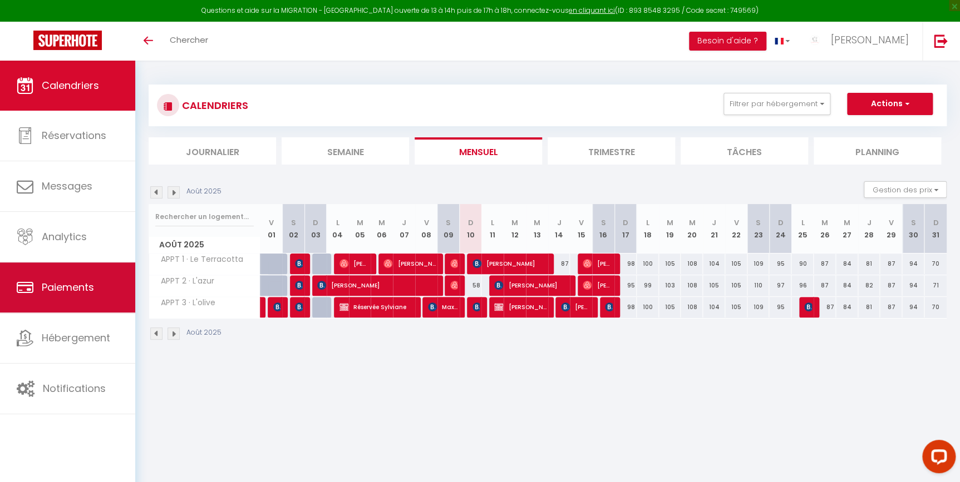
click at [33, 293] on link "Paiements" at bounding box center [67, 288] width 135 height 50
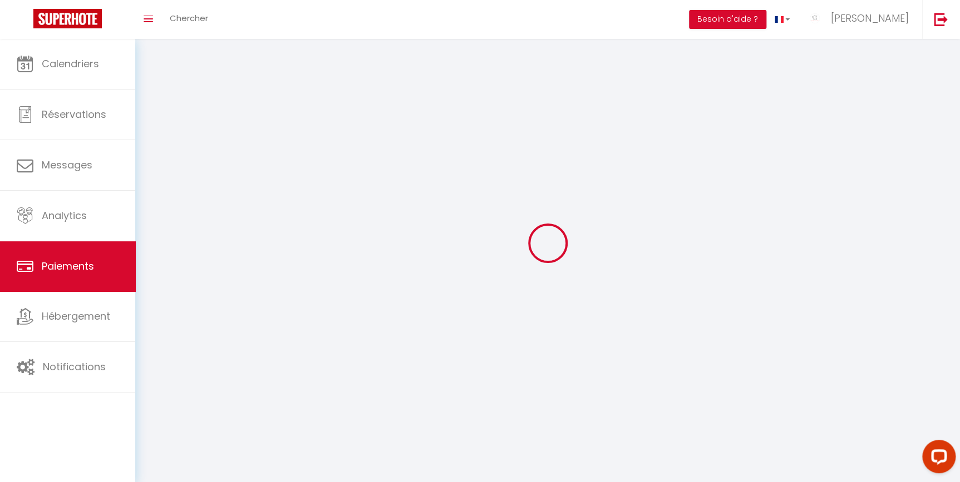
select select "2"
select select "0"
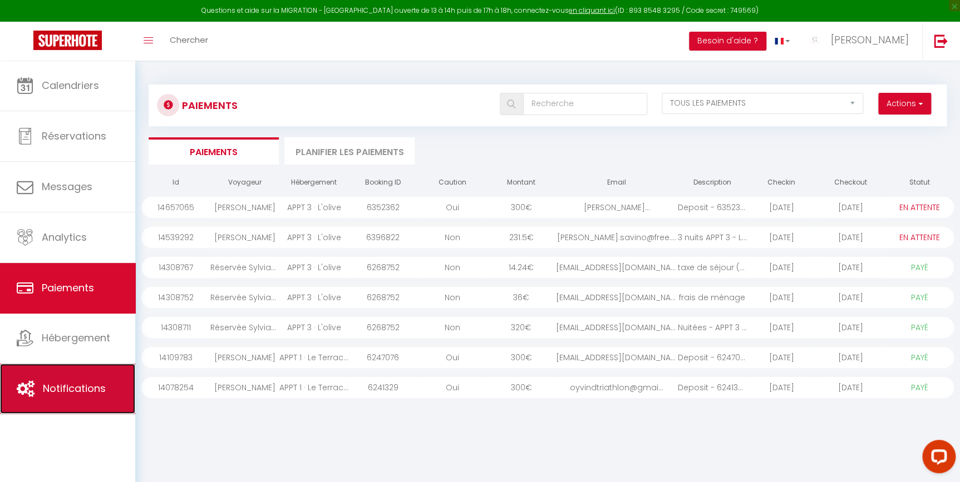
click at [76, 383] on span "Notifications" at bounding box center [74, 389] width 63 height 14
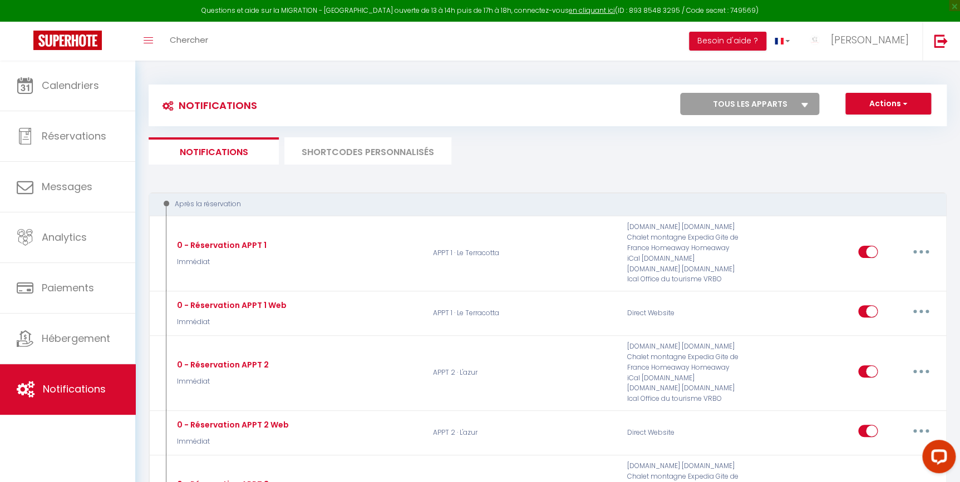
select select
checkbox input "false"
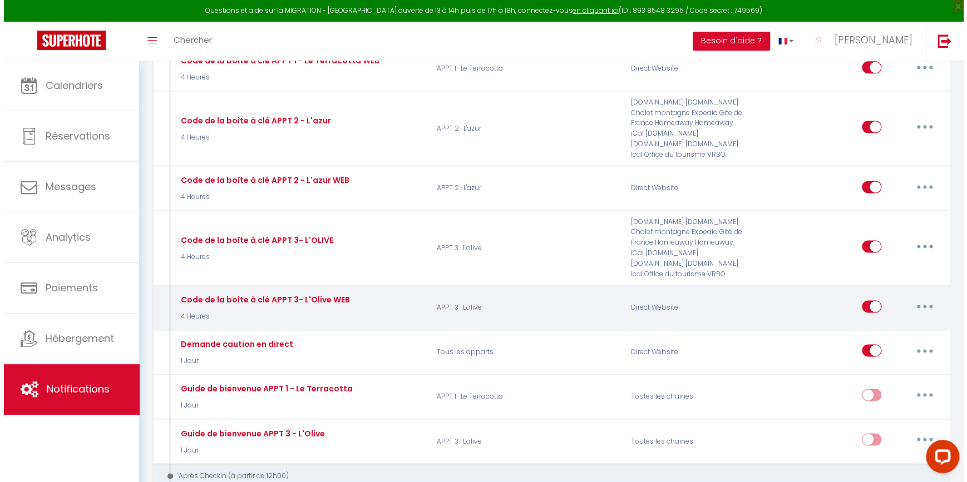
scroll to position [628, 0]
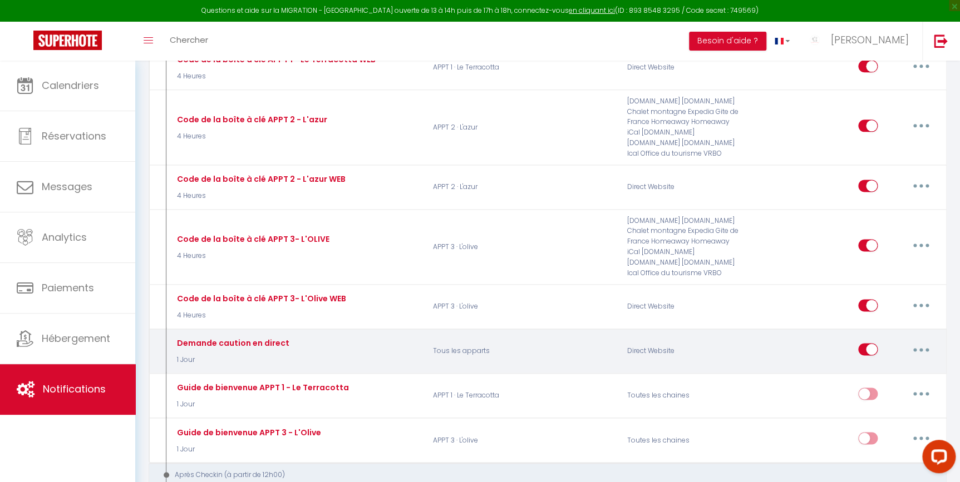
click at [924, 354] on button "button" at bounding box center [920, 350] width 31 height 18
click at [892, 373] on link "Editer" at bounding box center [892, 375] width 82 height 19
type input "Demande caution en direct"
select select "1 Jour"
select select "if_booking_is_paid"
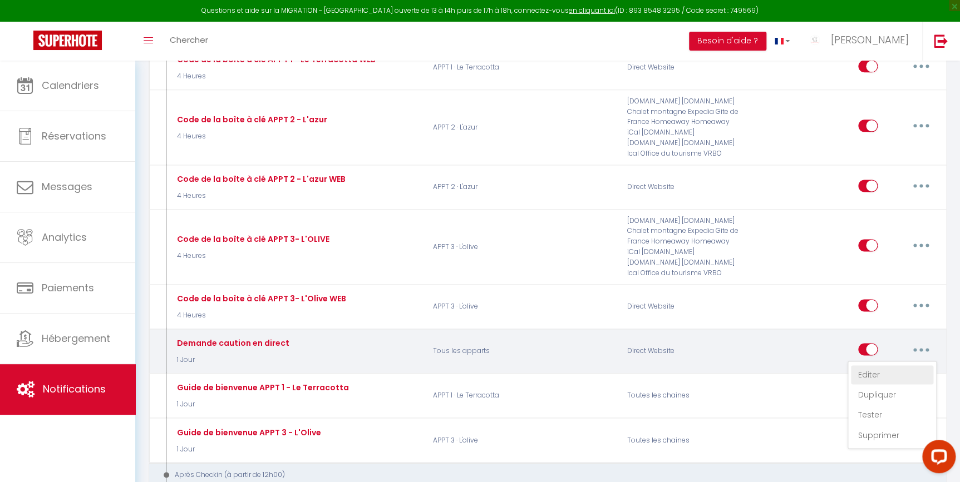
checkbox input "true"
checkbox input "false"
radio input "true"
type input "Caution [RENTAL:NAME]"
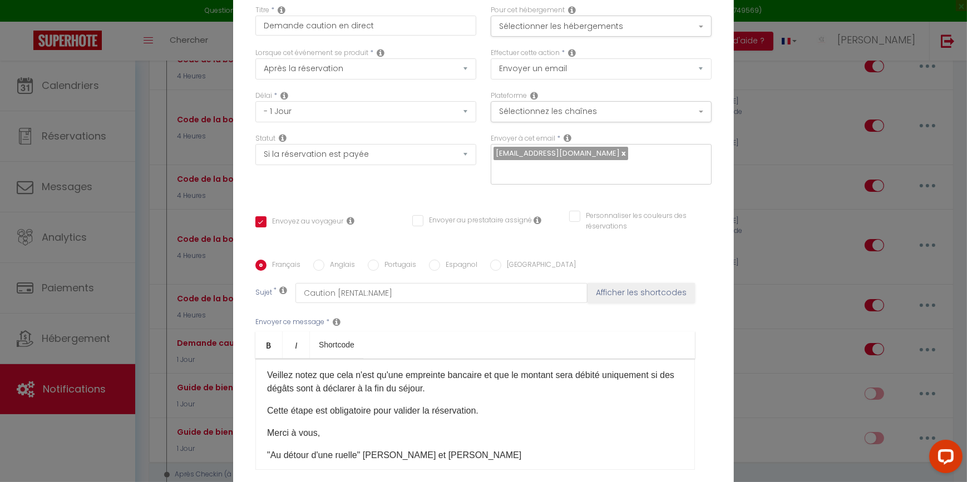
scroll to position [61, 0]
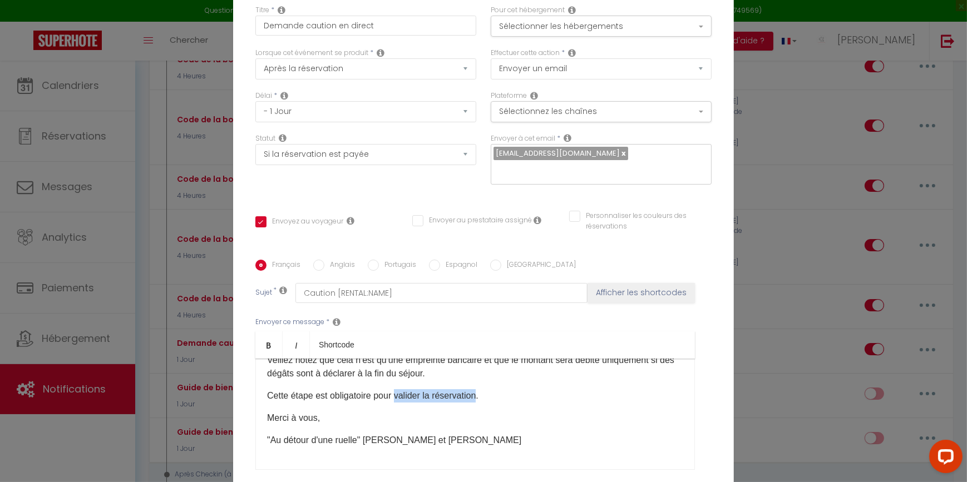
drag, startPoint x: 478, startPoint y: 396, endPoint x: 395, endPoint y: 390, distance: 83.1
click at [395, 390] on p "Cette étape est obligatoire pour valider la réservation." at bounding box center [475, 396] width 416 height 13
click at [405, 408] on div "Bonjour, Comme convenu voici le lien pour déposer votre caution : [DEPOSITLINK]…" at bounding box center [475, 414] width 440 height 111
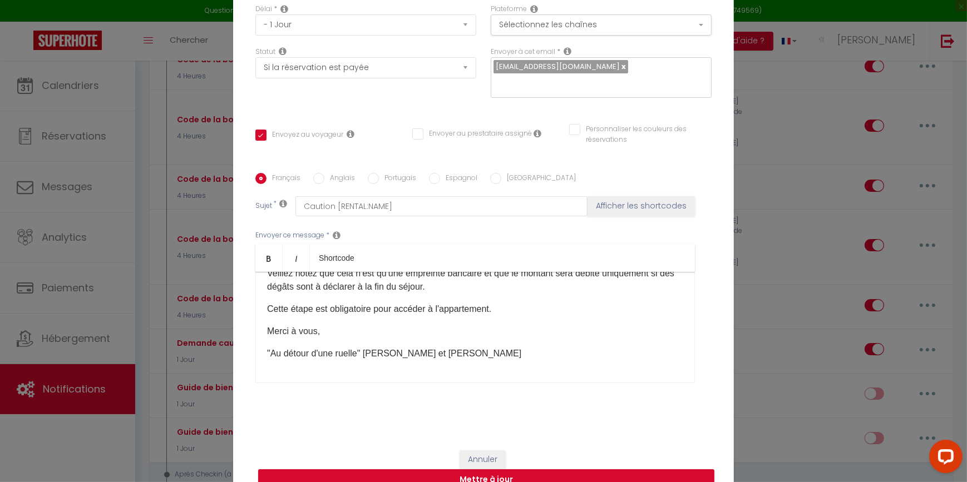
scroll to position [105, 0]
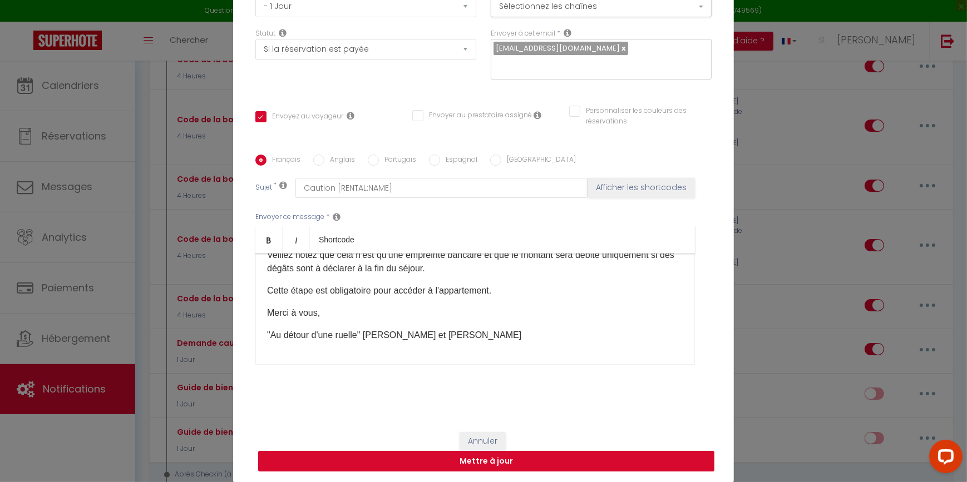
click at [550, 461] on button "Mettre à jour" at bounding box center [486, 461] width 456 height 21
checkbox input "true"
checkbox input "false"
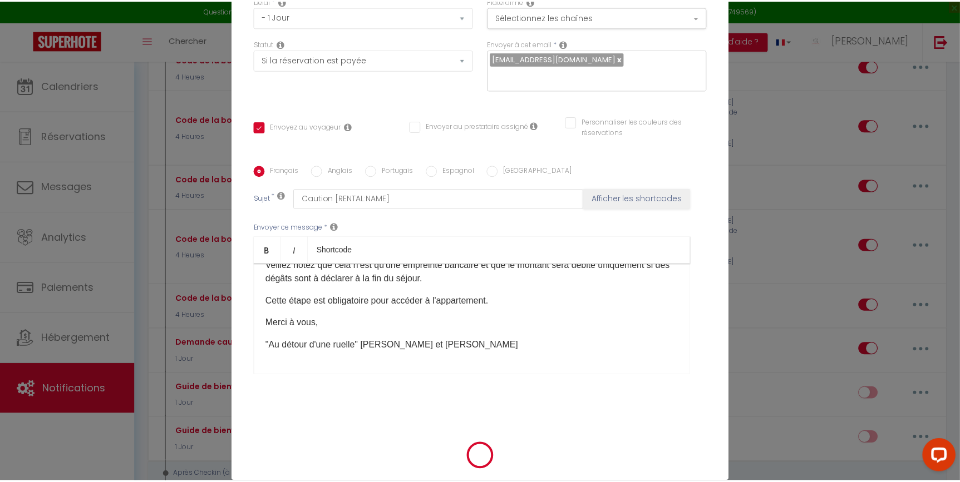
scroll to position [100, 0]
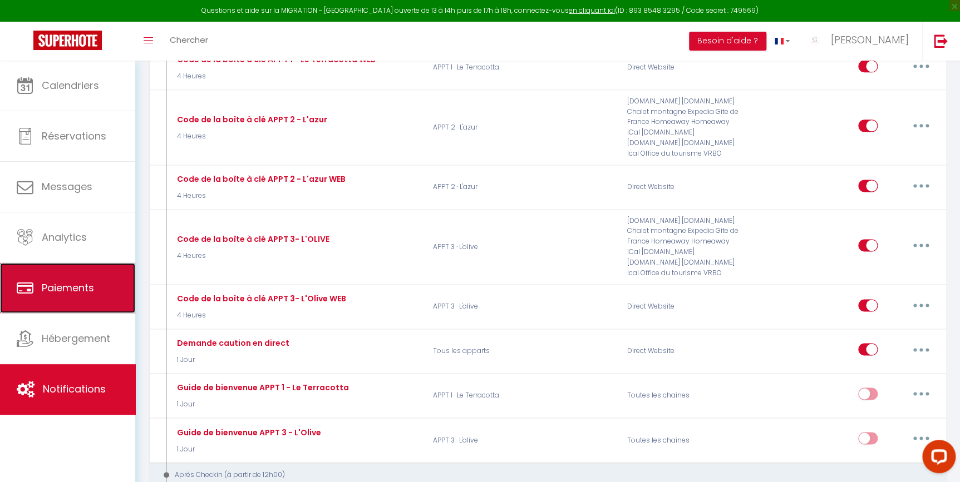
click at [39, 304] on link "Paiements" at bounding box center [67, 288] width 135 height 50
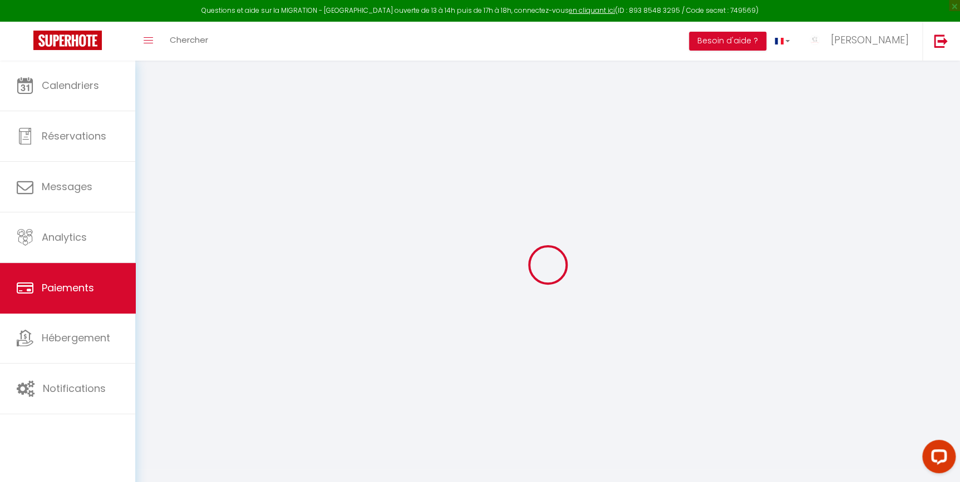
select select "2"
select select "0"
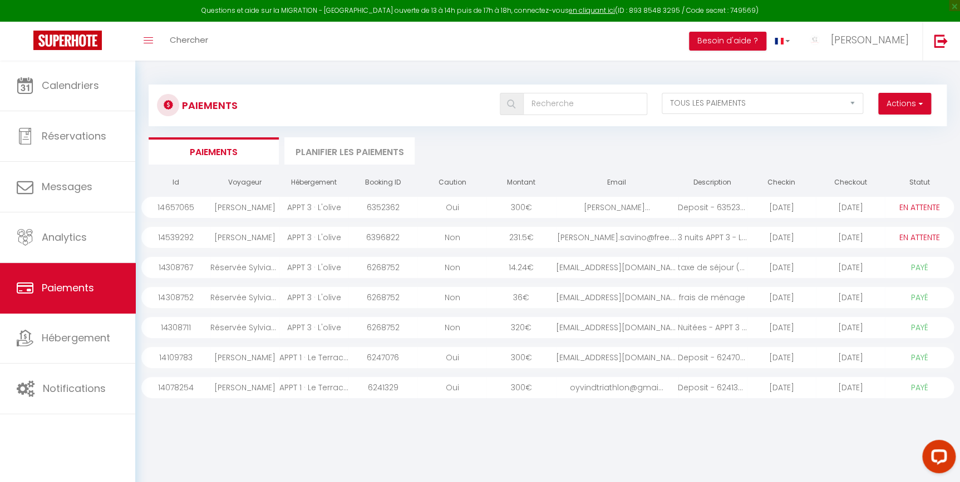
click at [464, 207] on div "Oui" at bounding box center [451, 207] width 69 height 21
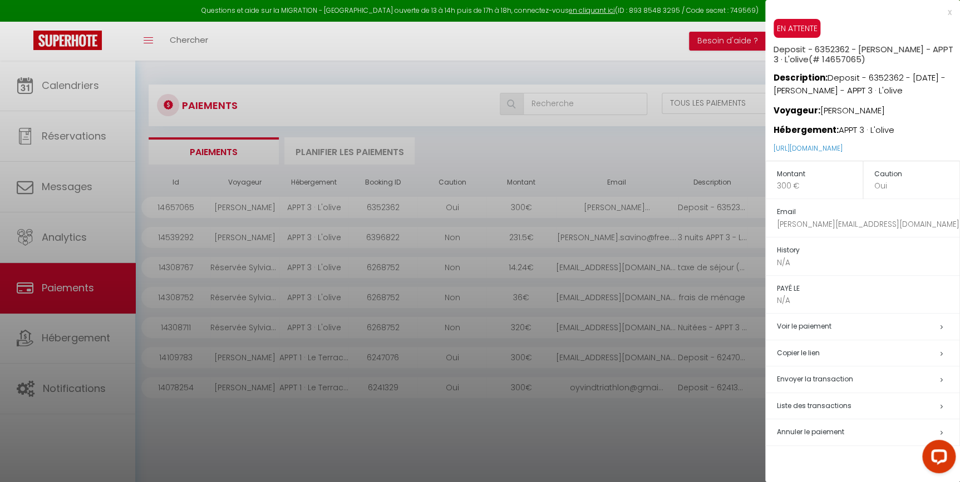
click at [654, 126] on div at bounding box center [480, 241] width 960 height 482
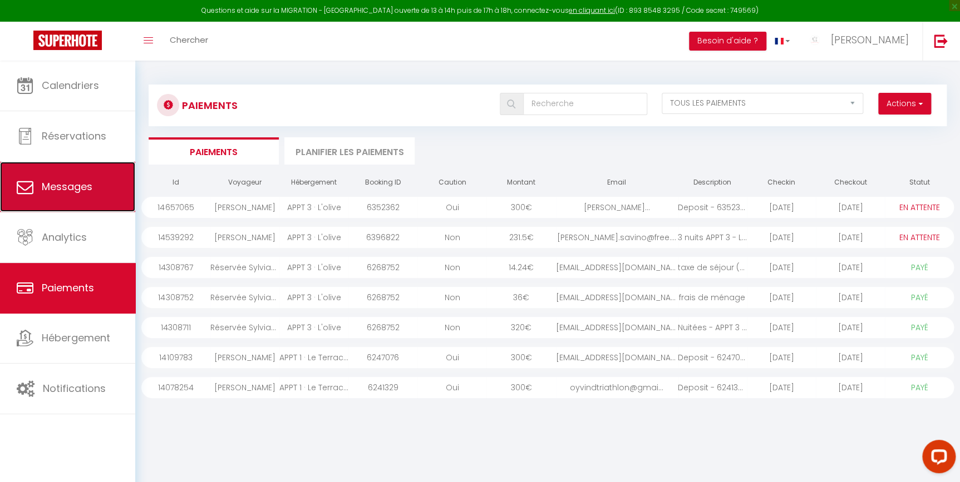
click at [82, 198] on link "Messages" at bounding box center [67, 187] width 135 height 50
select select "message"
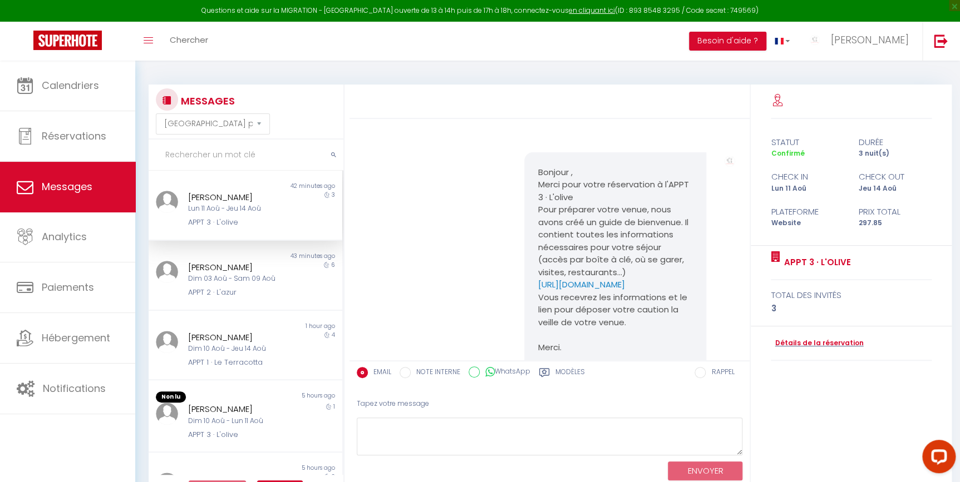
scroll to position [1146, 0]
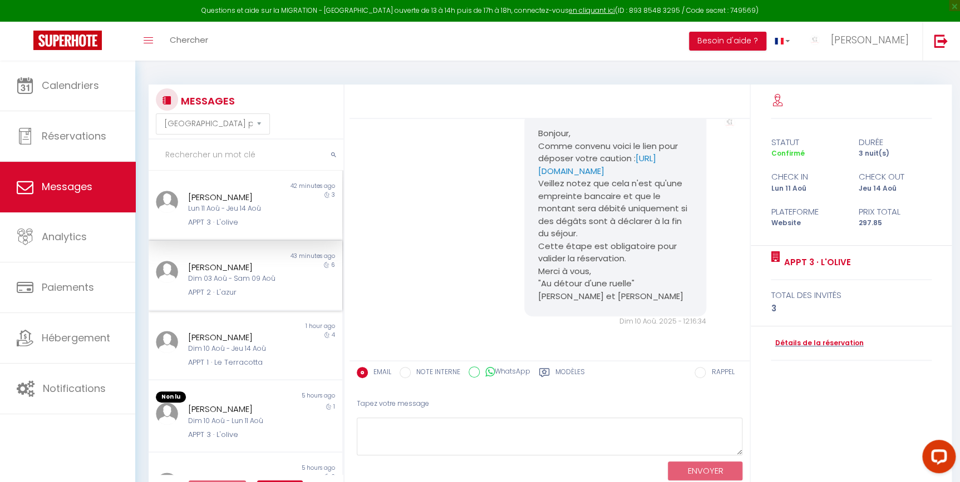
click at [239, 281] on div "Dim 03 Aoû - Sam 09 Aoû" at bounding box center [237, 279] width 99 height 11
